Goal: Find specific page/section: Find specific page/section

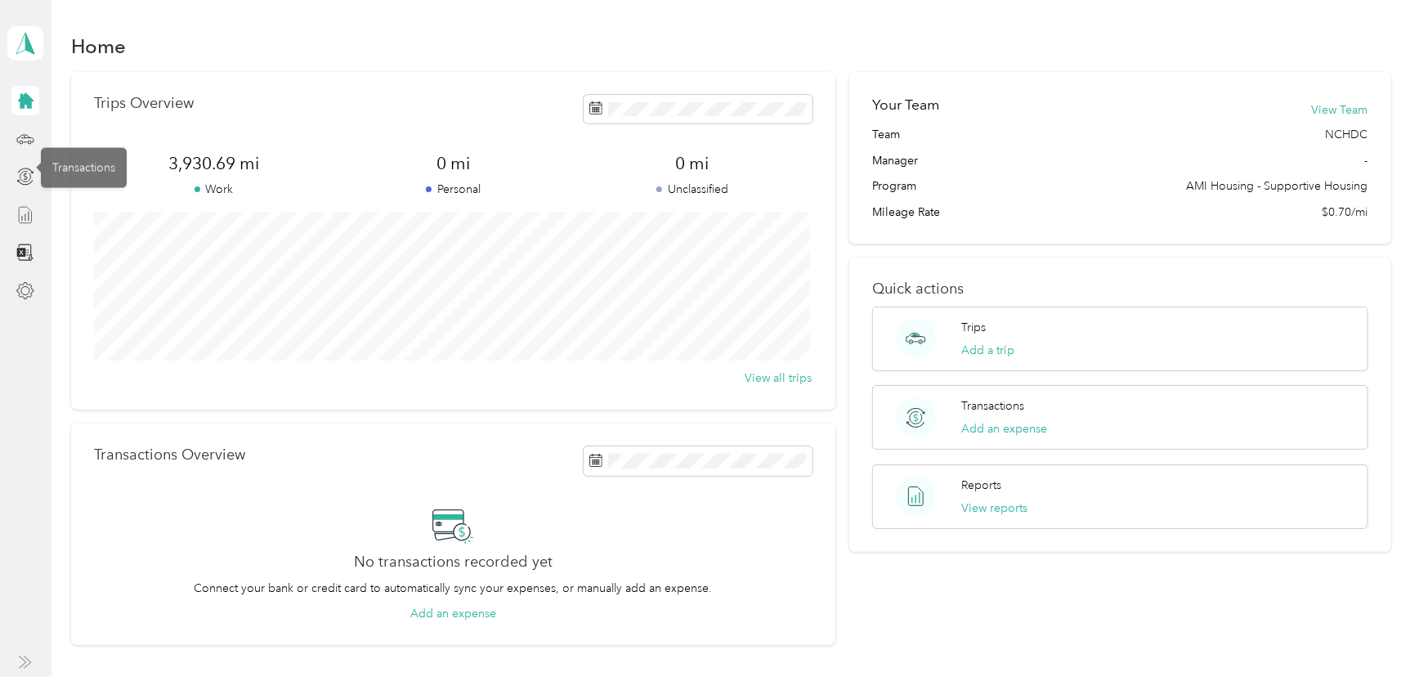
click at [16, 216] on div at bounding box center [25, 214] width 28 height 29
